Goal: Find specific page/section: Find specific page/section

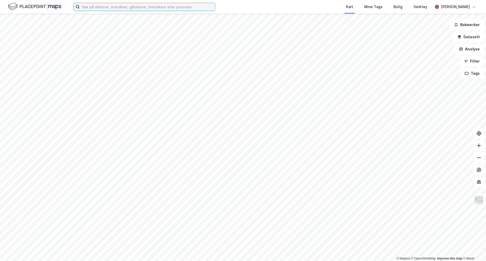
click at [120, 7] on input at bounding box center [147, 7] width 135 height 8
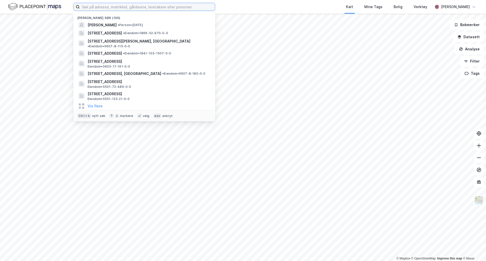
paste input "[DATE] Nordkapp"
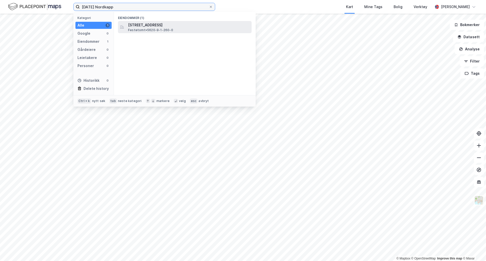
type input "[DATE] Nordkapp"
click at [165, 30] on span "Festetomt • 5620-9-1-260-0" at bounding box center [150, 30] width 45 height 4
